Goal: Information Seeking & Learning: Understand process/instructions

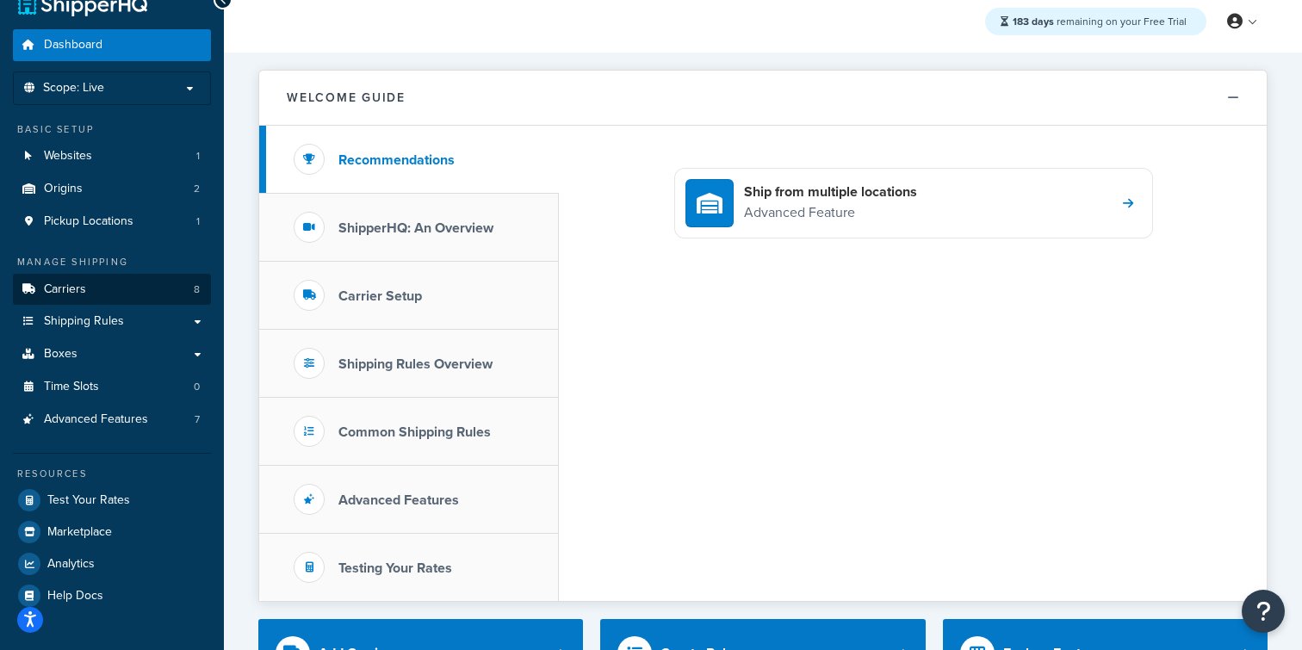
scroll to position [91, 0]
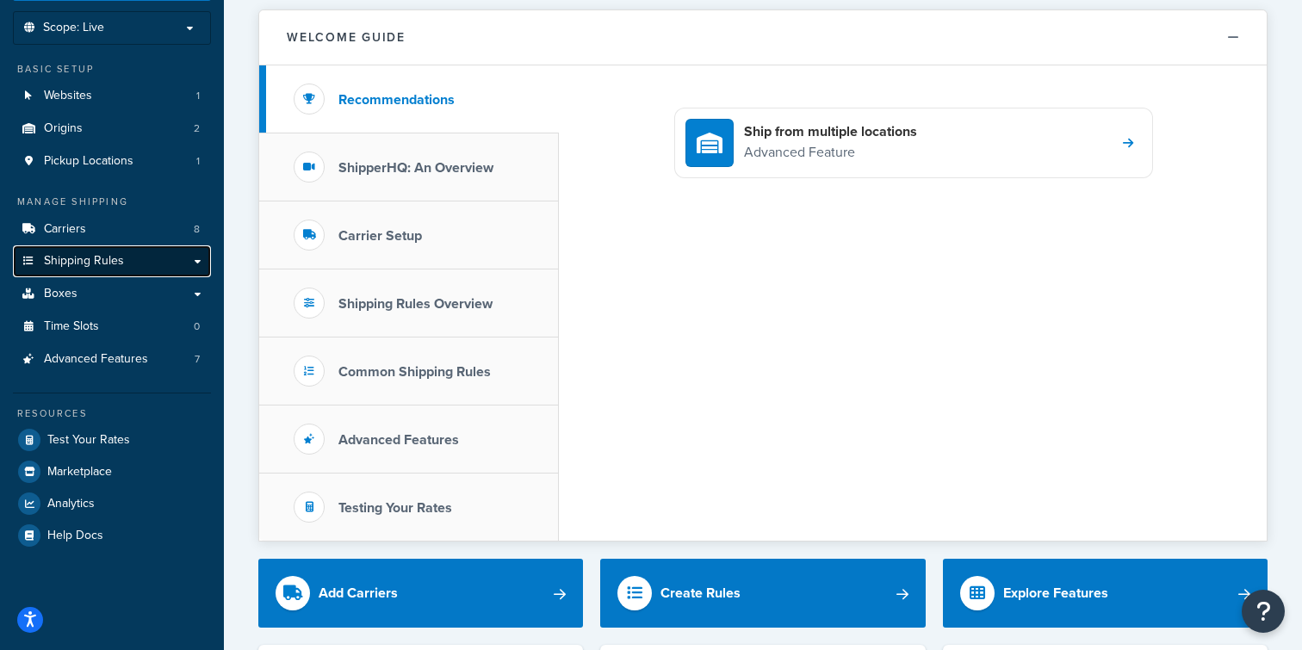
drag, startPoint x: 114, startPoint y: 266, endPoint x: 192, endPoint y: 264, distance: 78.4
click at [113, 266] on span "Shipping Rules" at bounding box center [84, 261] width 80 height 15
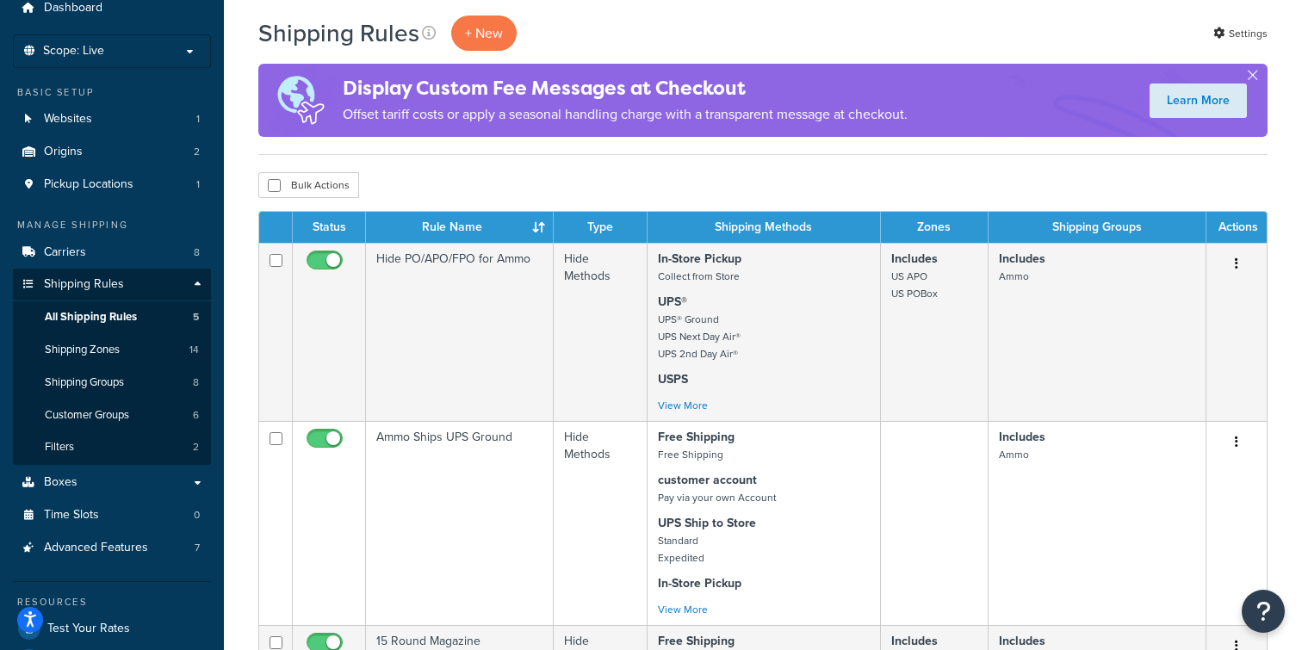
scroll to position [71, 0]
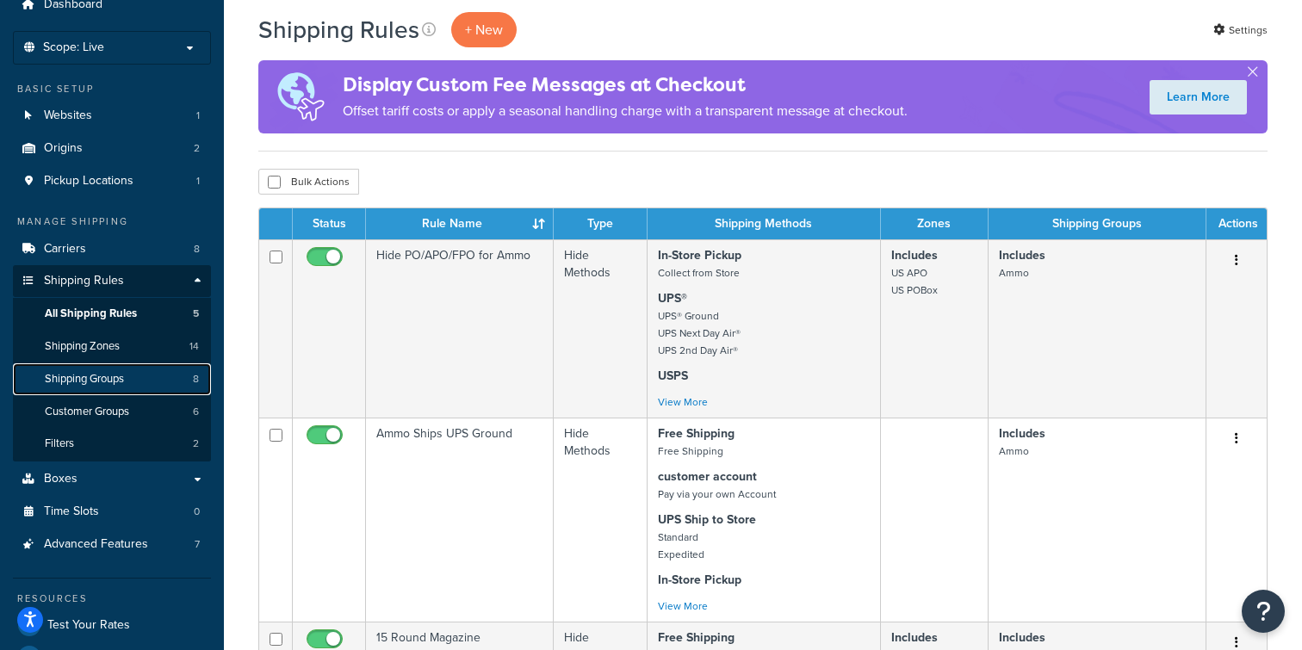
click at [94, 391] on link "Shipping Groups 8" at bounding box center [112, 380] width 198 height 32
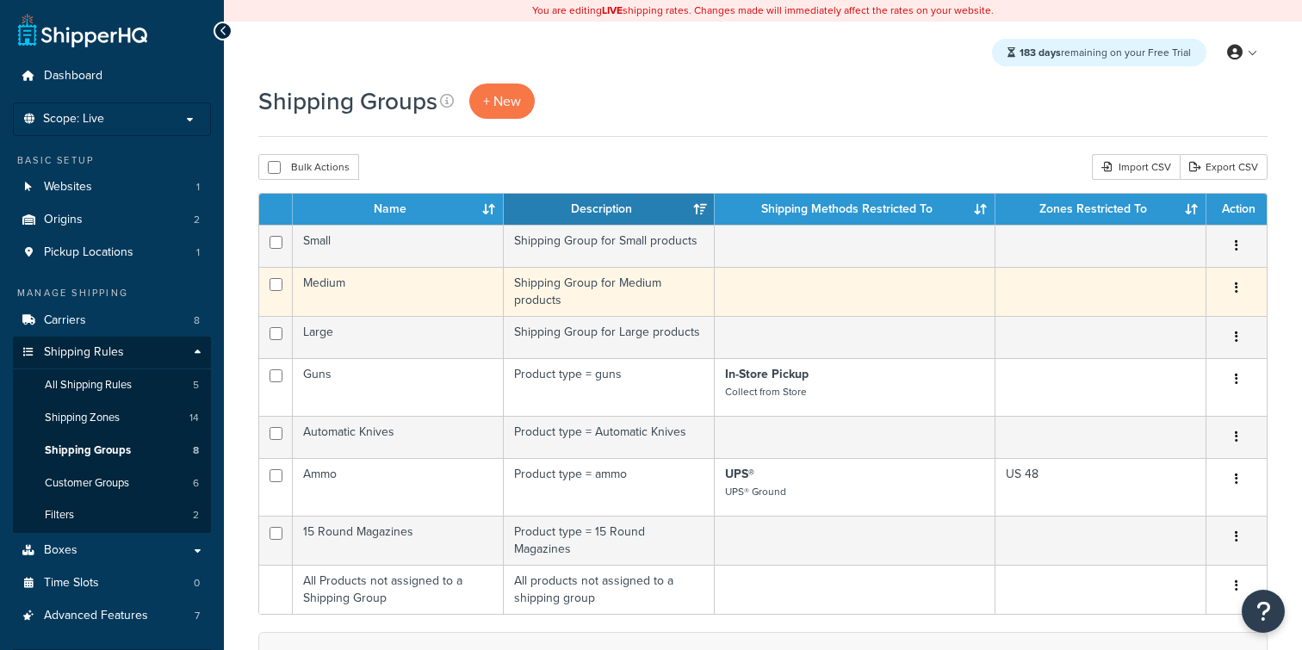
scroll to position [53, 0]
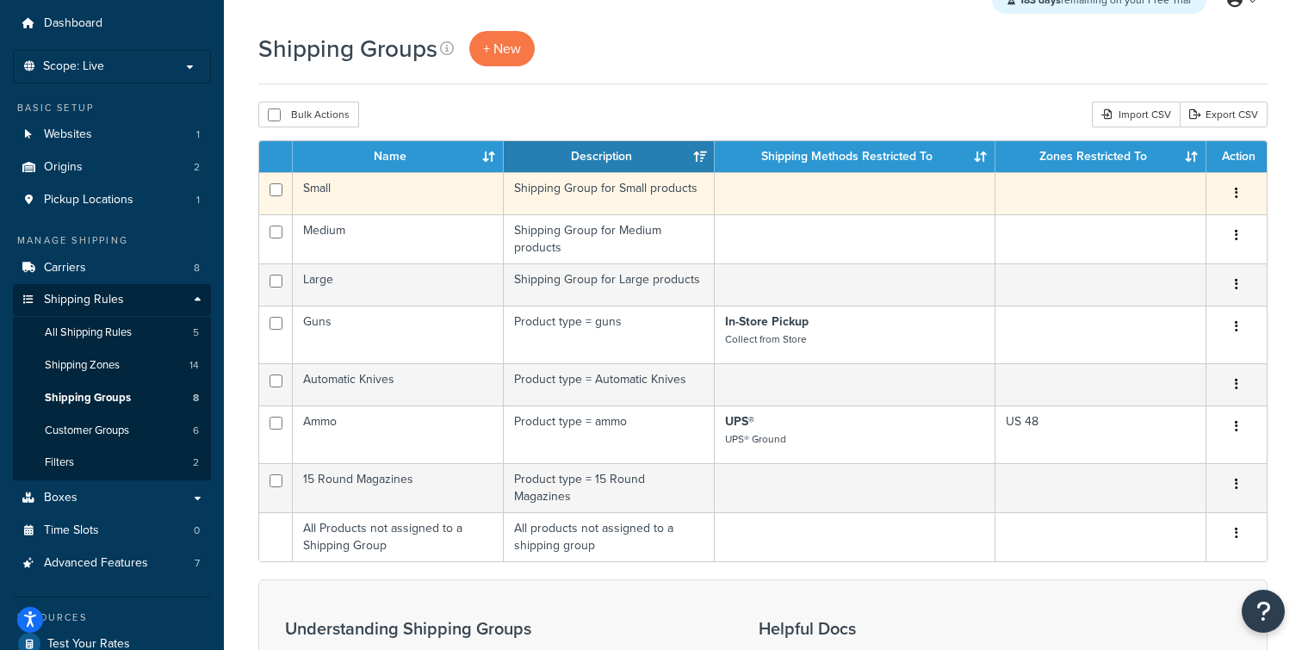
click at [436, 200] on td "Small" at bounding box center [398, 193] width 211 height 42
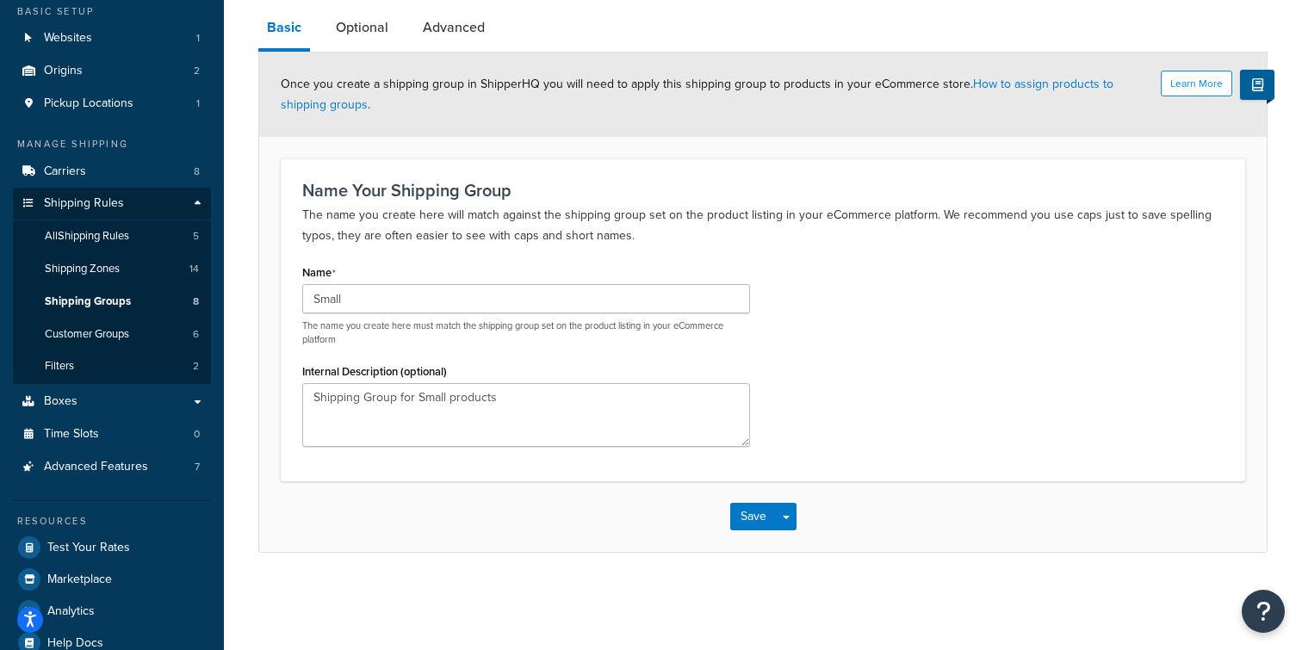
scroll to position [153, 0]
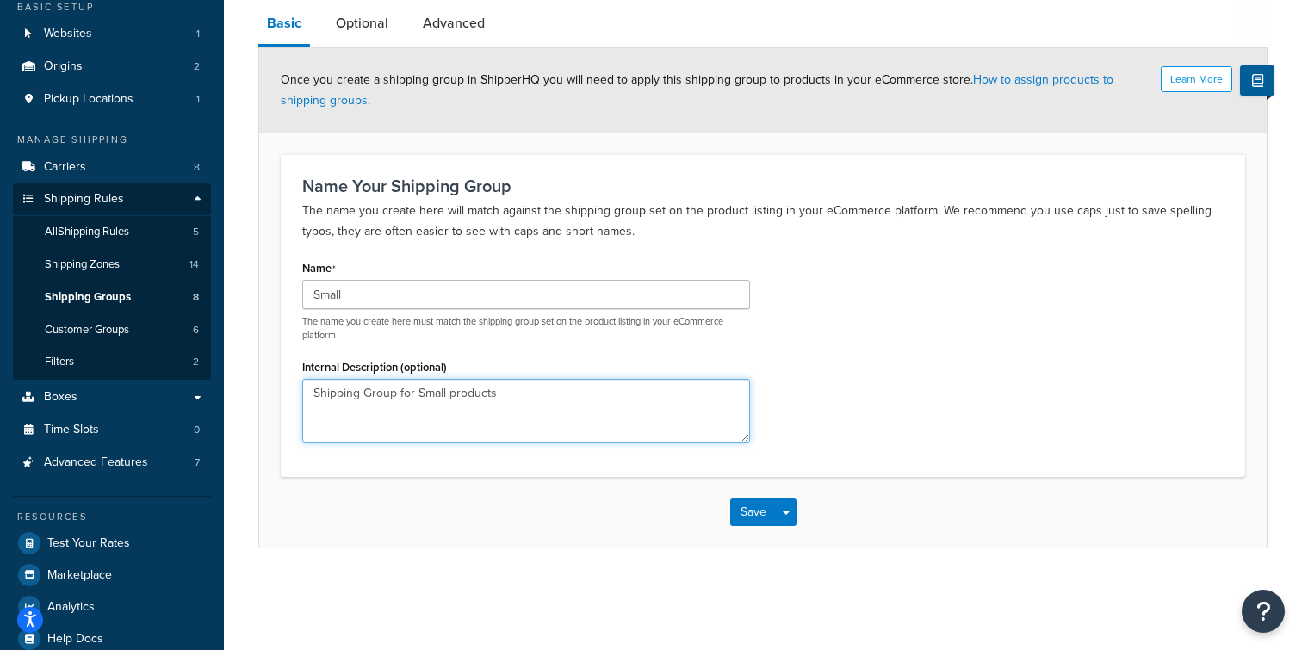
click at [544, 413] on textarea "Shipping Group for Small products" at bounding box center [526, 411] width 448 height 64
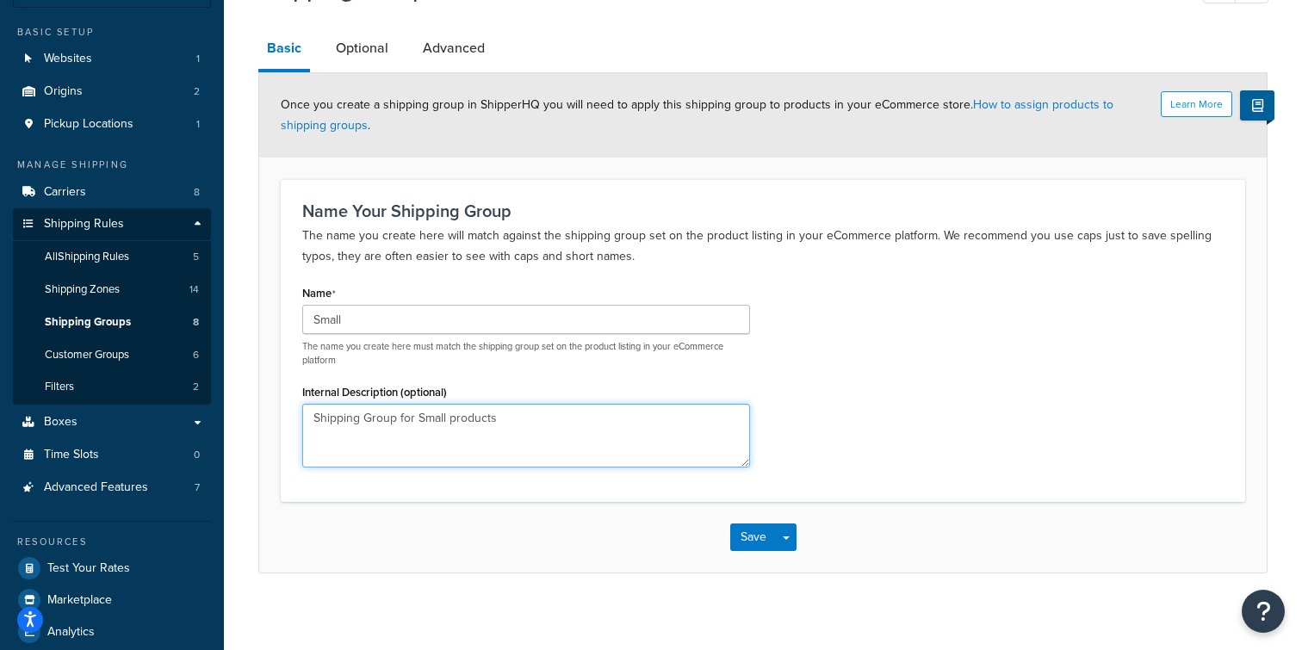
scroll to position [132, 0]
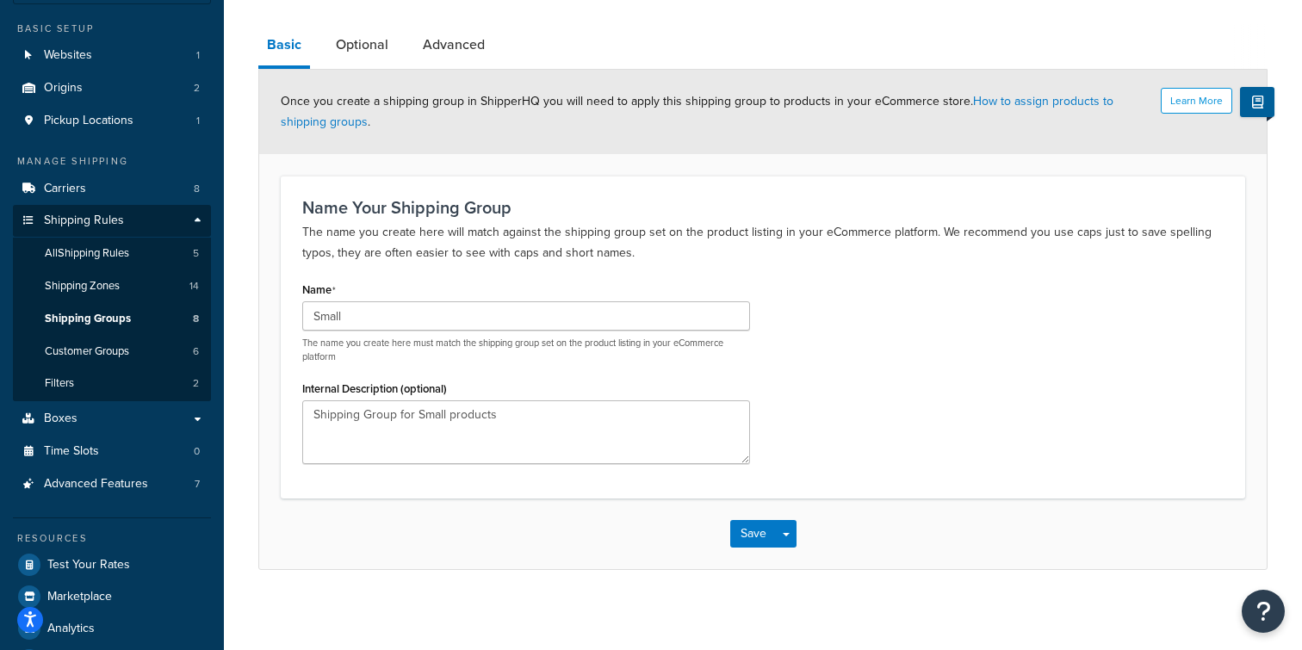
click at [463, 348] on p "The name you create here must match the shipping group set on the product listi…" at bounding box center [526, 350] width 448 height 27
drag, startPoint x: 444, startPoint y: 347, endPoint x: 624, endPoint y: 347, distance: 179.2
click at [624, 347] on p "The name you create here must match the shipping group set on the product listi…" at bounding box center [526, 350] width 448 height 27
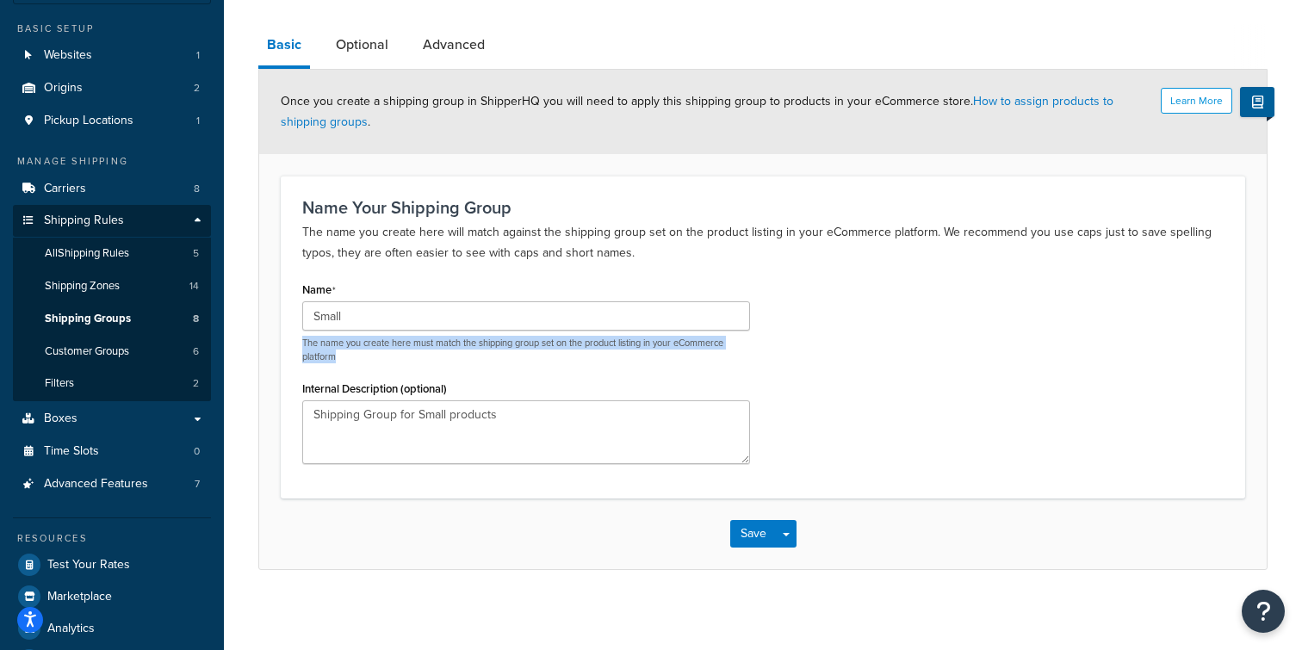
drag, startPoint x: 624, startPoint y: 347, endPoint x: 523, endPoint y: 355, distance: 101.1
click at [620, 347] on p "The name you create here must match the shipping group set on the product listi…" at bounding box center [526, 350] width 448 height 27
click at [439, 355] on p "The name you create here must match the shipping group set on the product listi…" at bounding box center [526, 350] width 448 height 27
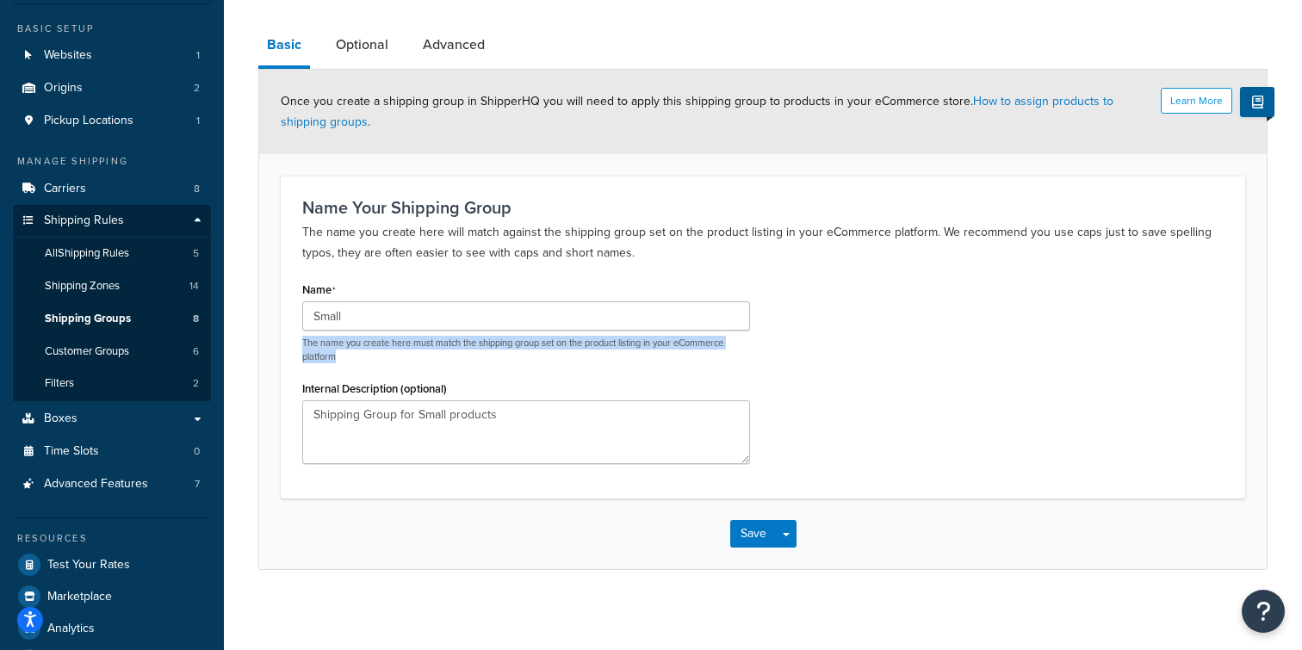
click at [433, 353] on p "The name you create here must match the shipping group set on the product listi…" at bounding box center [526, 350] width 448 height 27
click at [433, 351] on p "The name you create here must match the shipping group set on the product listi…" at bounding box center [526, 350] width 448 height 27
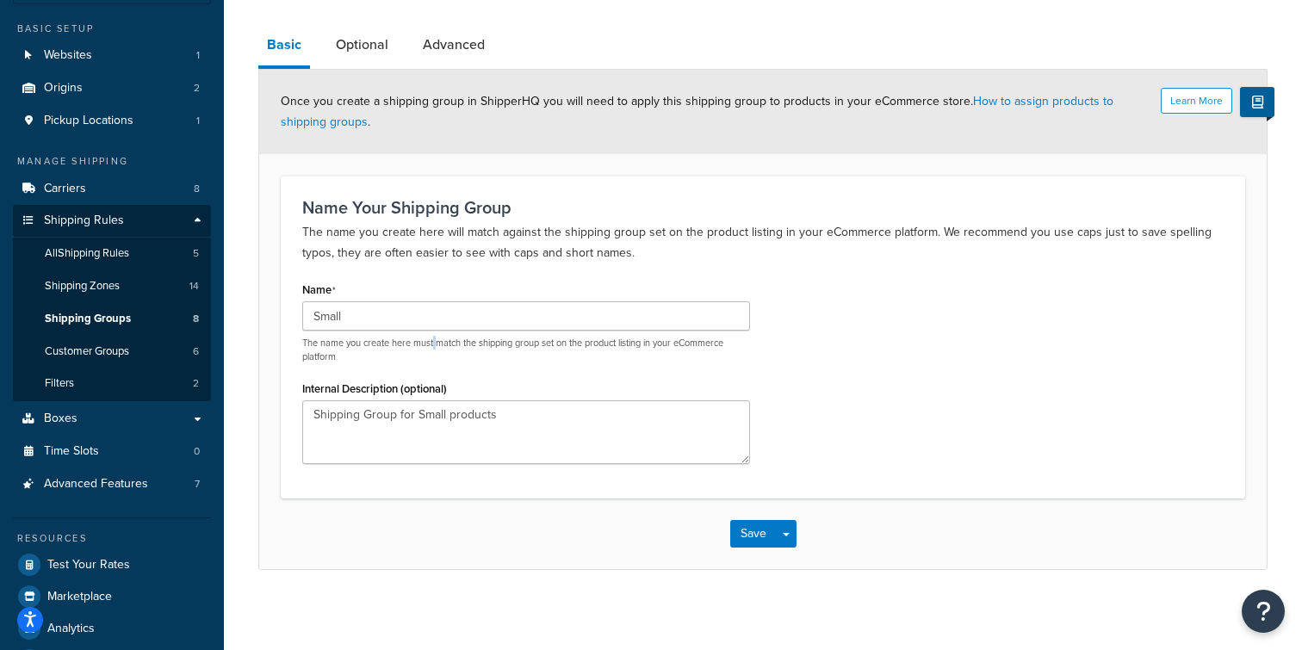
click at [433, 350] on p "The name you create here must match the shipping group set on the product listi…" at bounding box center [526, 350] width 448 height 27
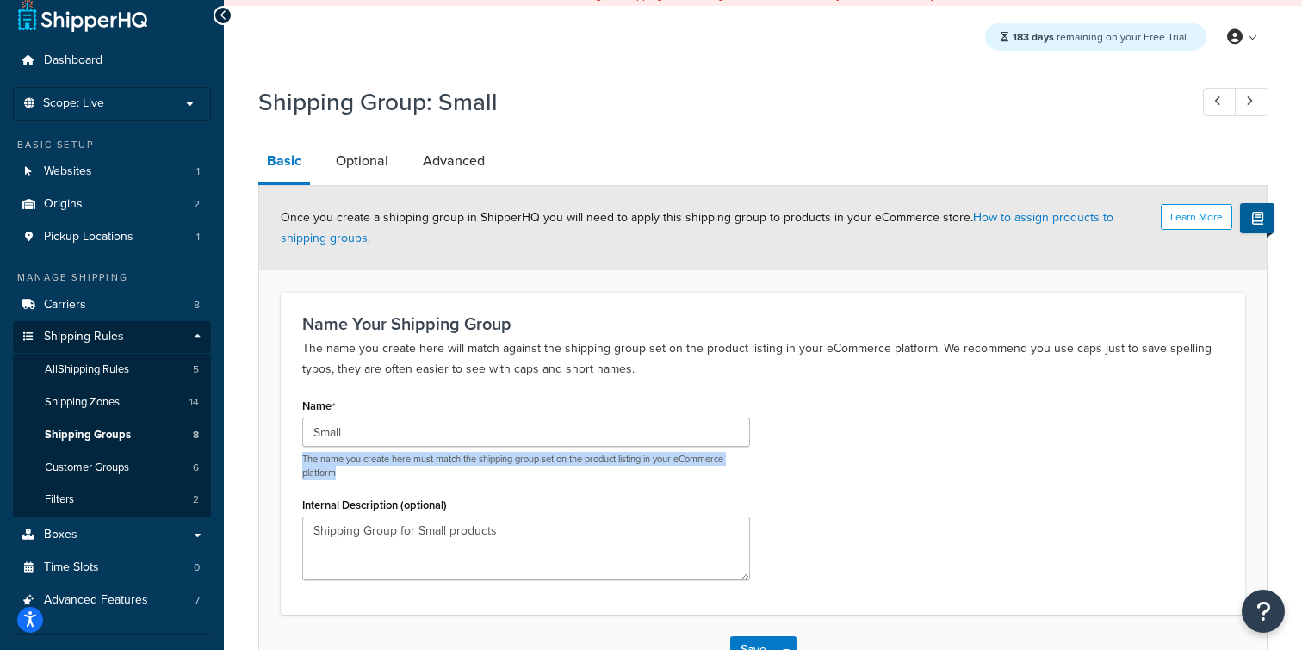
scroll to position [0, 0]
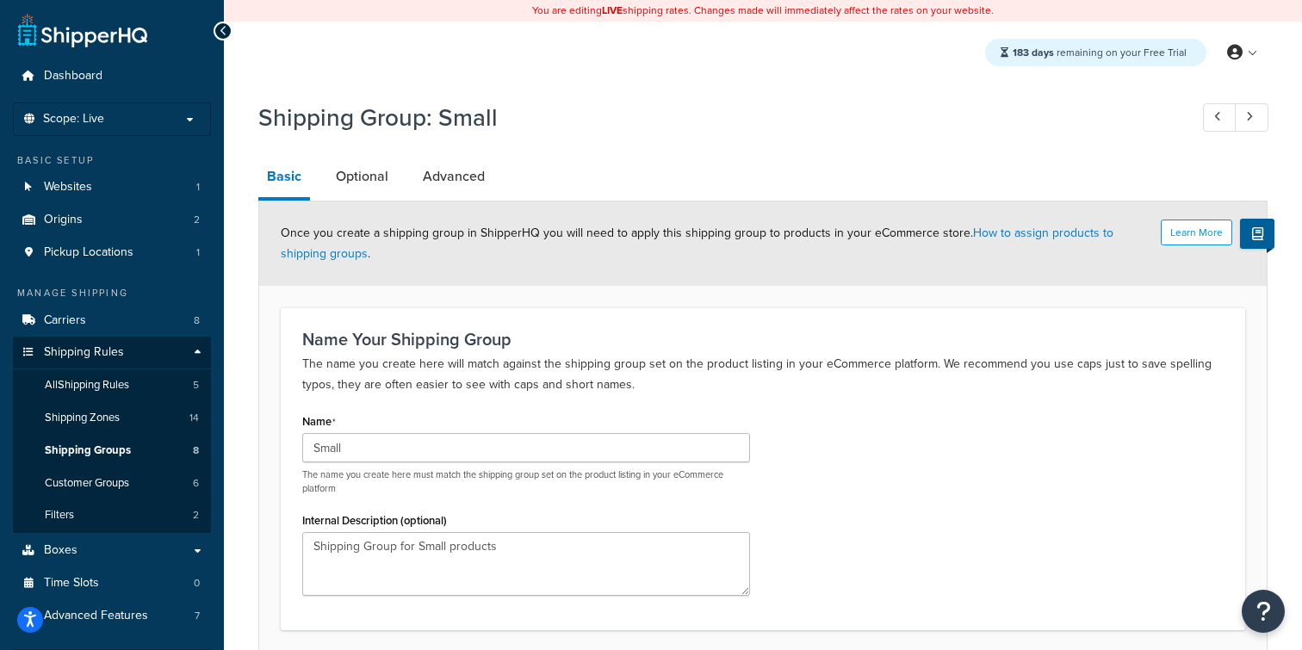
click at [644, 392] on p "The name you create here will match against the shipping group set on the produ…" at bounding box center [763, 374] width 922 height 41
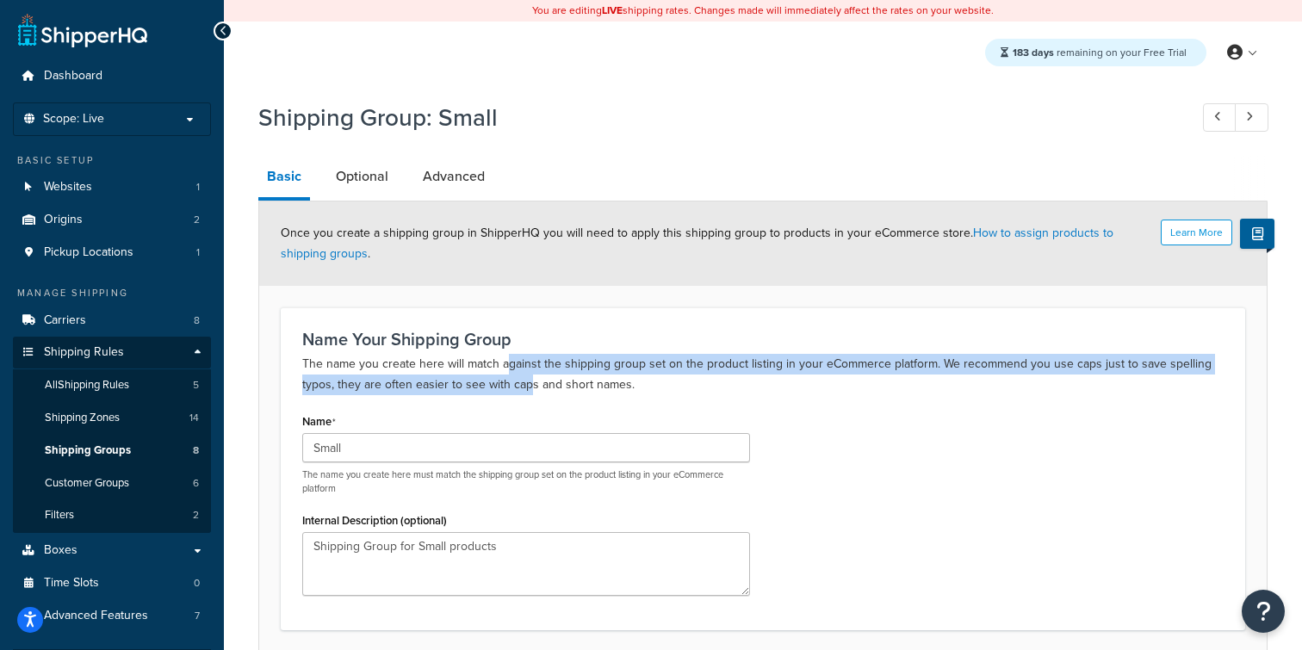
drag, startPoint x: 513, startPoint y: 372, endPoint x: 527, endPoint y: 395, distance: 27.5
click at [527, 395] on p "The name you create here will match against the shipping group set on the produ…" at bounding box center [763, 374] width 922 height 41
drag, startPoint x: 524, startPoint y: 389, endPoint x: 504, endPoint y: 367, distance: 29.9
click at [504, 367] on p "The name you create here will match against the shipping group set on the produ…" at bounding box center [763, 374] width 922 height 41
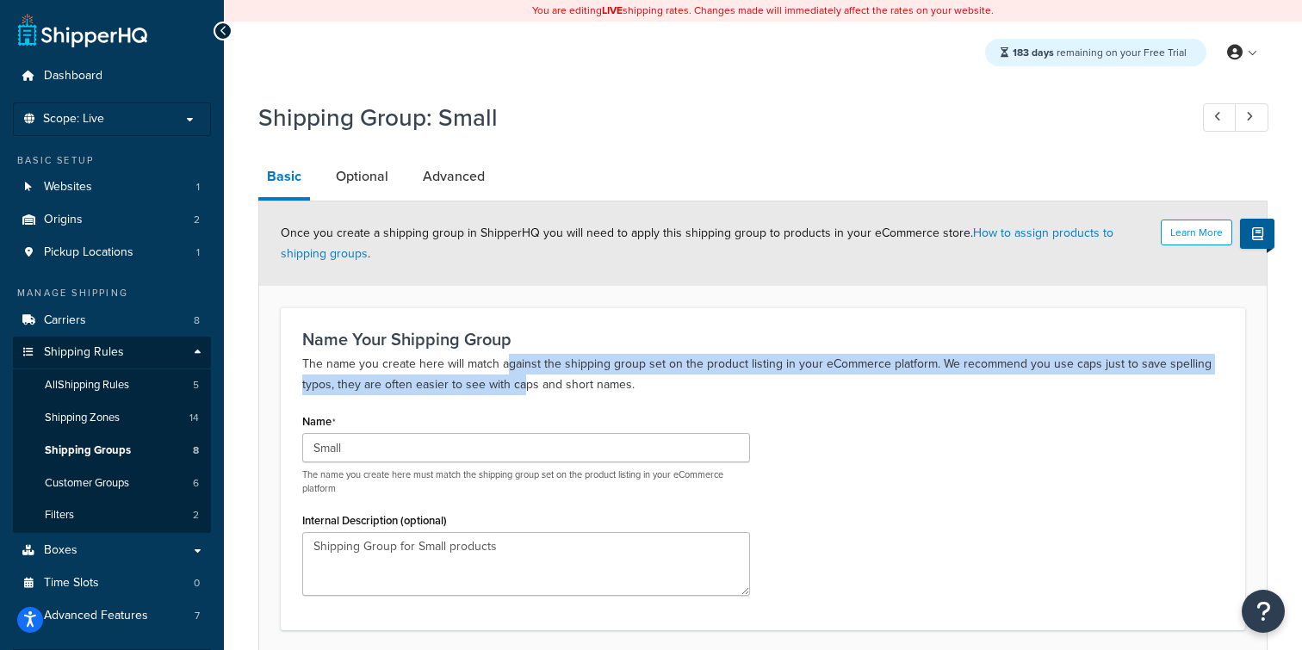
click at [504, 367] on p "The name you create here will match against the shipping group set on the produ…" at bounding box center [763, 374] width 922 height 41
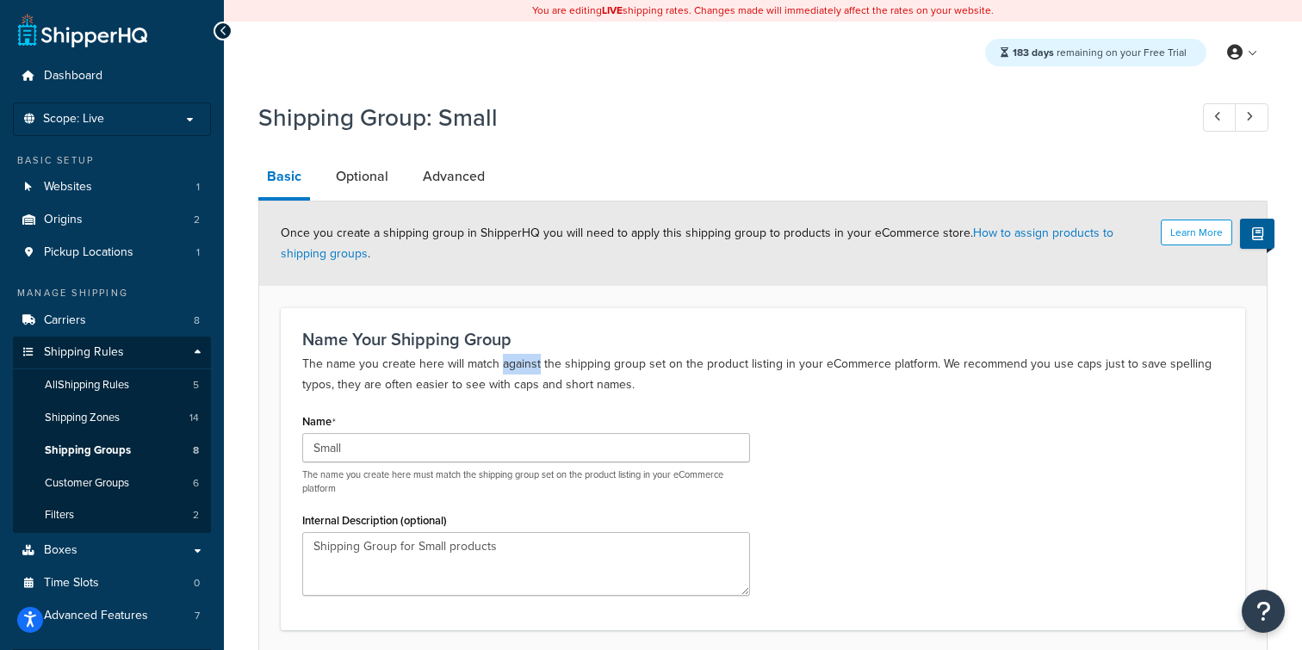
click at [504, 367] on p "The name you create here will match against the shipping group set on the produ…" at bounding box center [763, 374] width 922 height 41
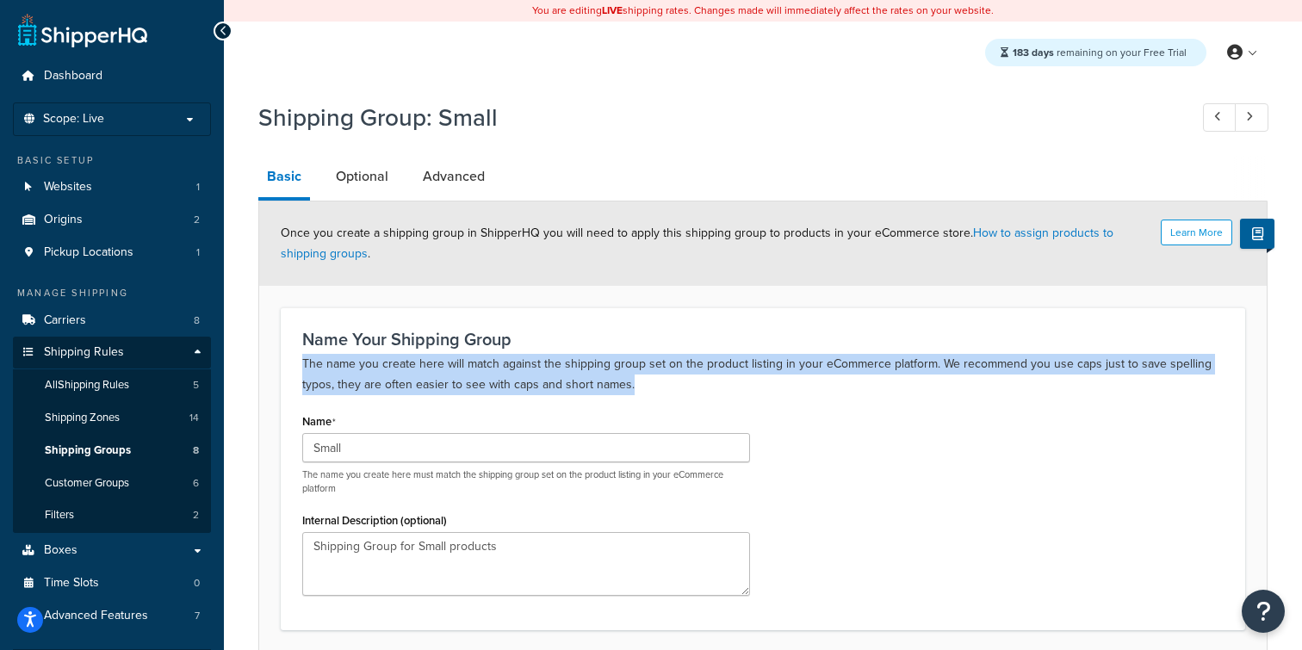
click at [504, 367] on p "The name you create here will match against the shipping group set on the produ…" at bounding box center [763, 374] width 922 height 41
click at [631, 366] on p "The name you create here will match against the shipping group set on the produ…" at bounding box center [763, 374] width 922 height 41
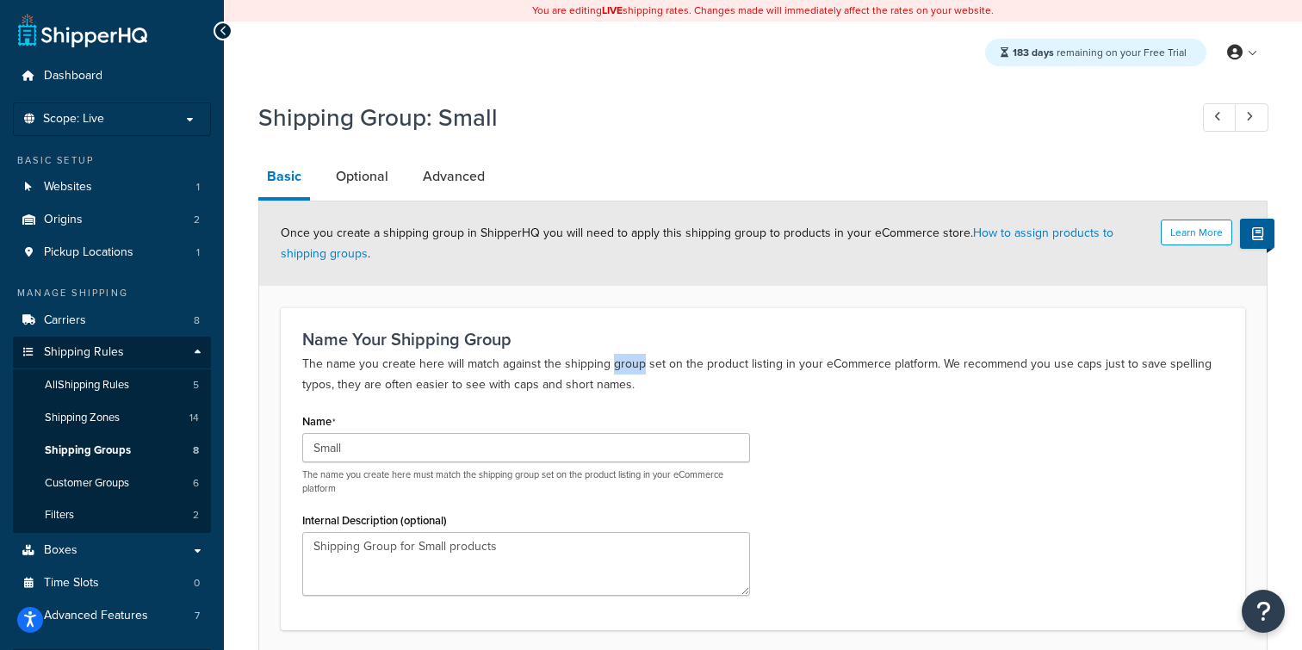
click at [631, 366] on p "The name you create here will match against the shipping group set on the produ…" at bounding box center [763, 374] width 922 height 41
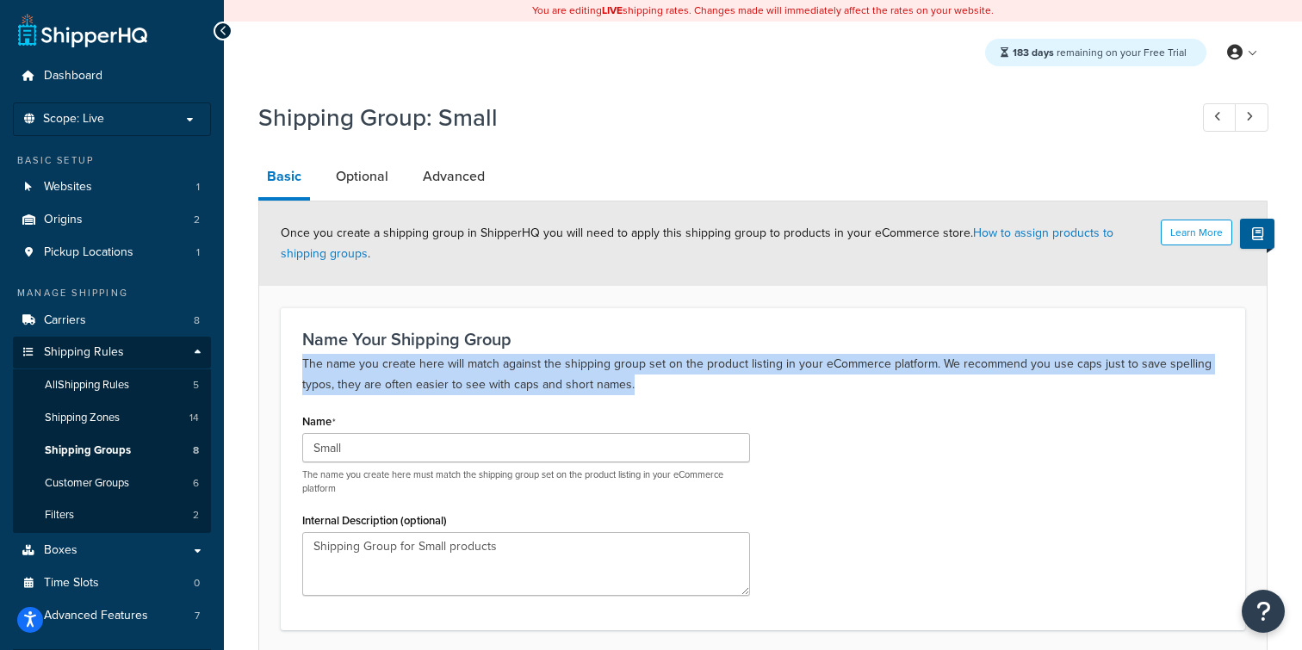
click at [631, 366] on p "The name you create here will match against the shipping group set on the produ…" at bounding box center [763, 374] width 922 height 41
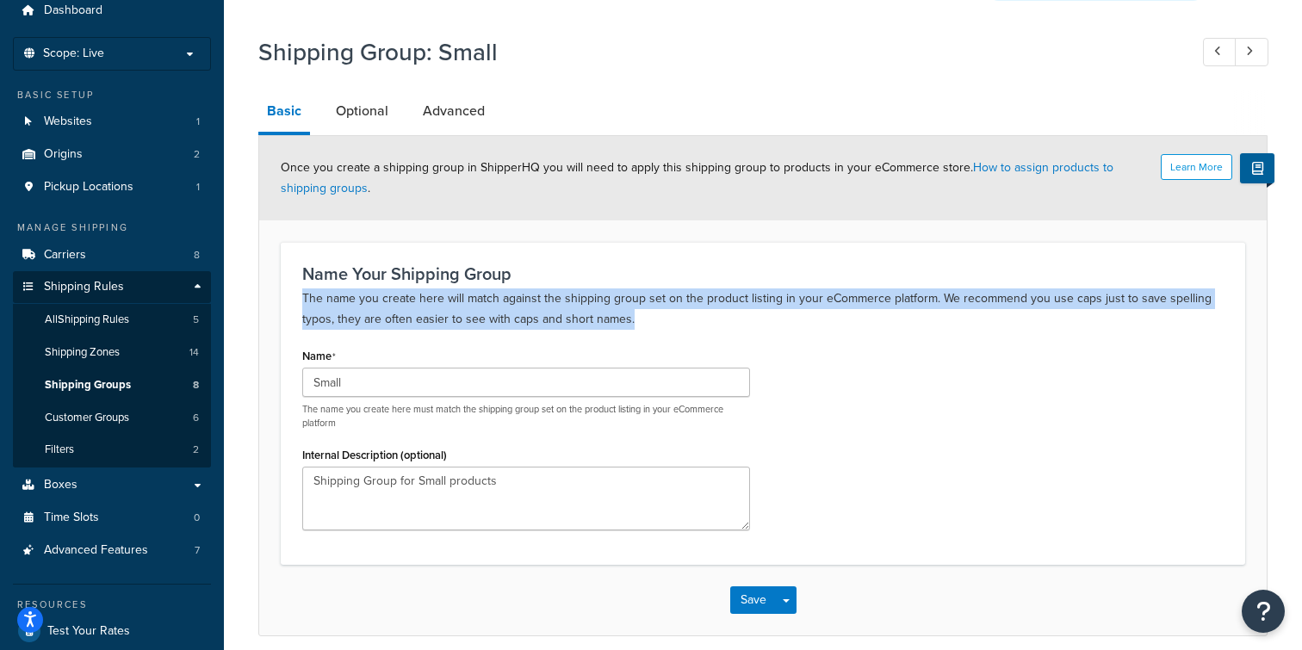
scroll to position [109, 0]
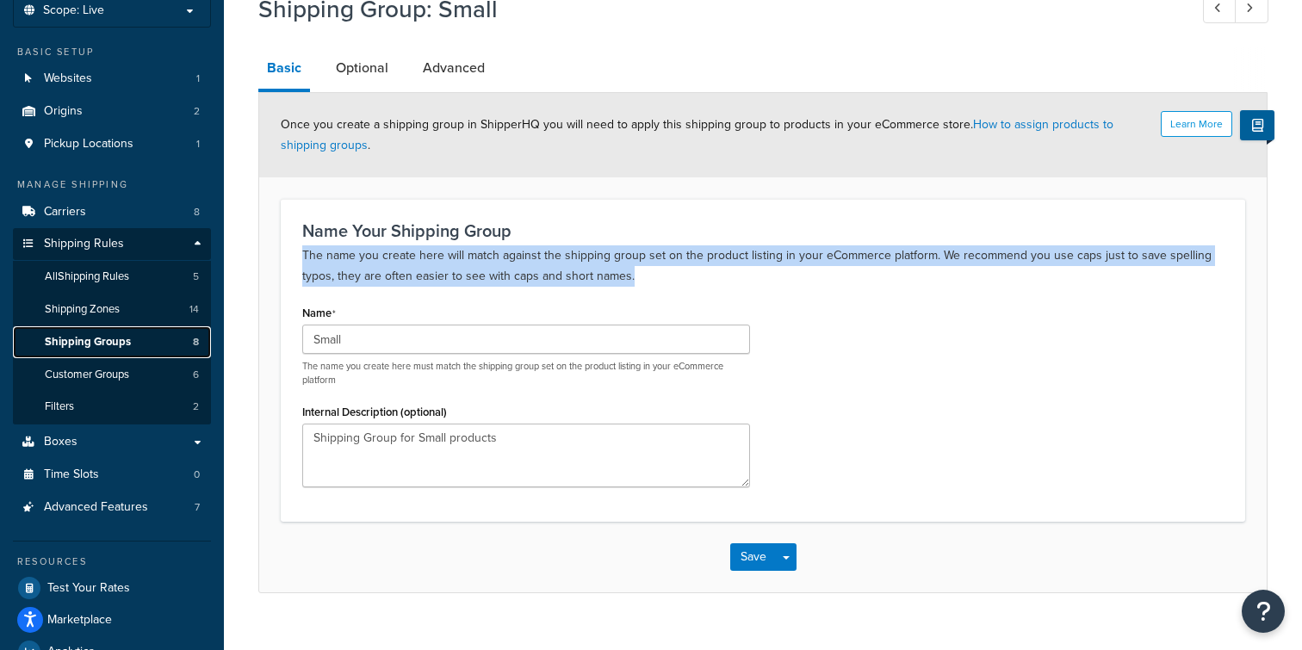
click at [89, 341] on span "Shipping Groups" at bounding box center [88, 342] width 86 height 15
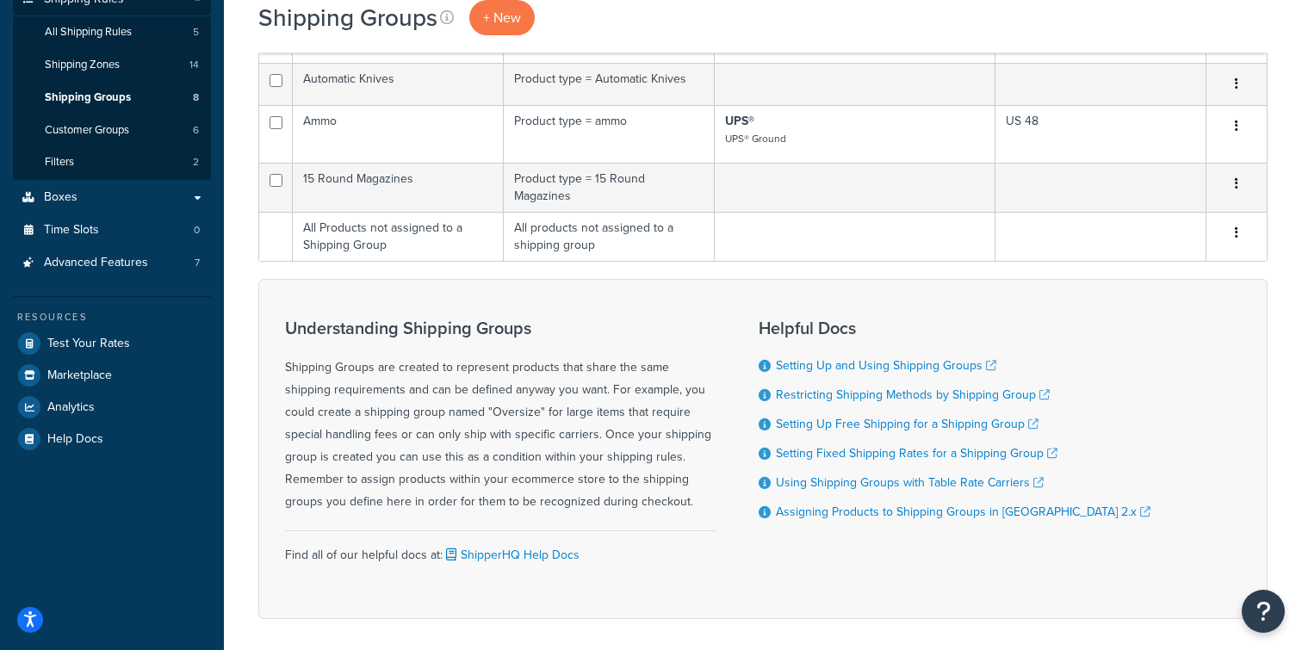
scroll to position [420, 0]
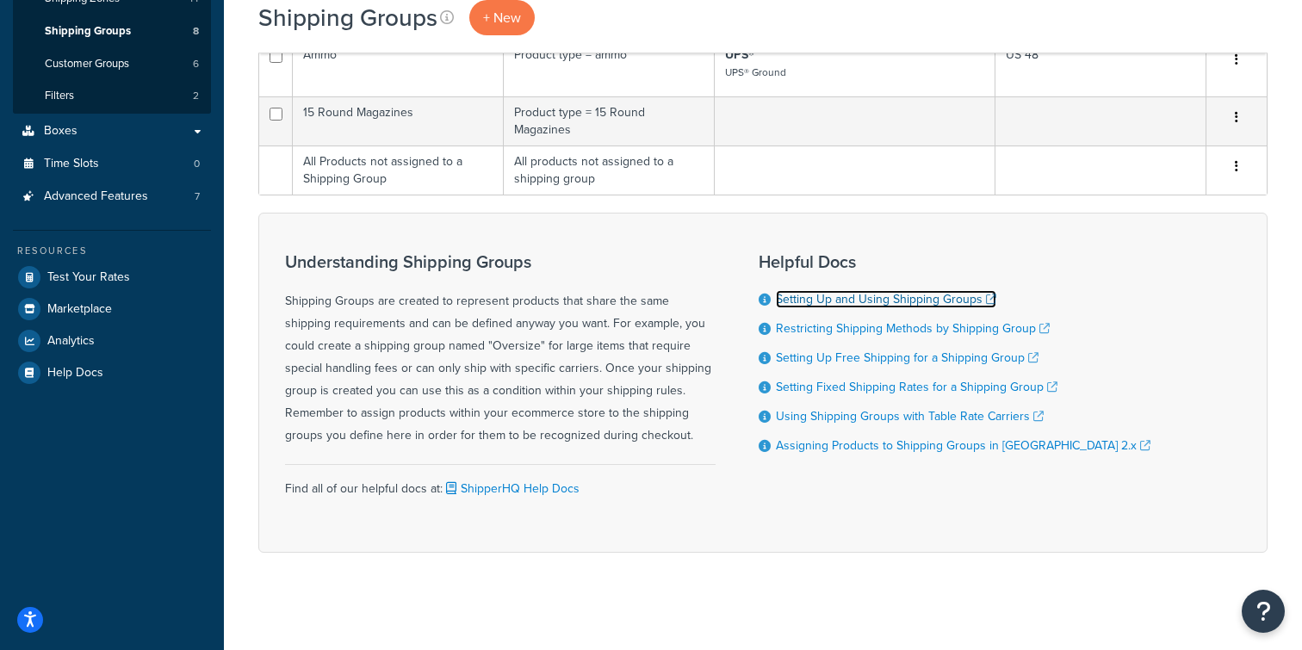
click at [869, 295] on link "Setting Up and Using Shipping Groups" at bounding box center [886, 299] width 221 height 18
